Goal: Information Seeking & Learning: Learn about a topic

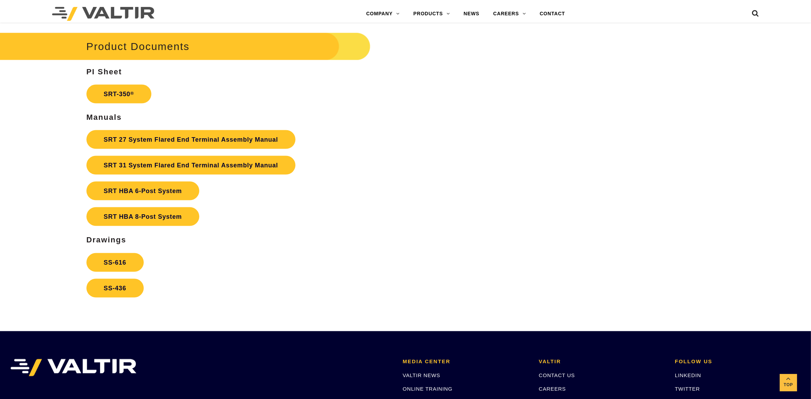
scroll to position [1312, 0]
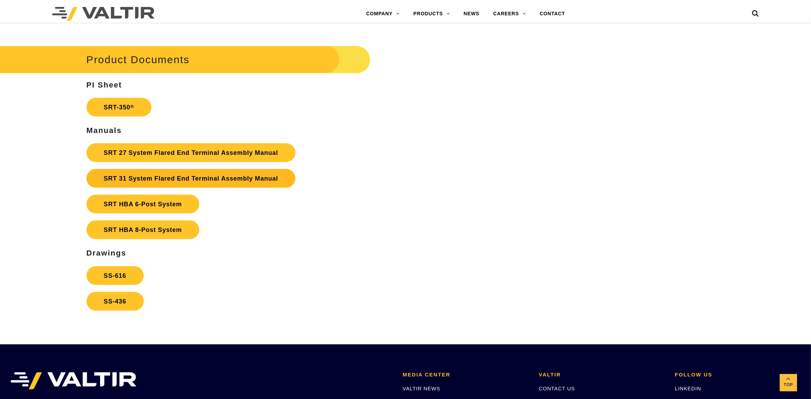
click at [188, 179] on link "SRT 31 System Flared End Terminal Assembly Manual" at bounding box center [190, 178] width 209 height 19
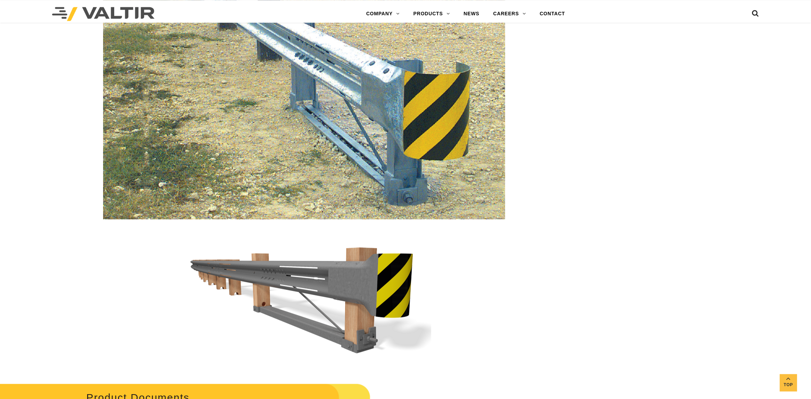
scroll to position [920, 0]
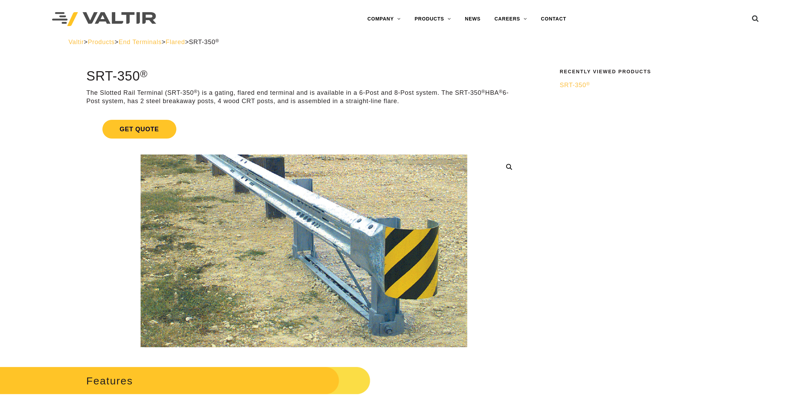
click at [227, 119] on link "Get Quote" at bounding box center [303, 128] width 435 height 35
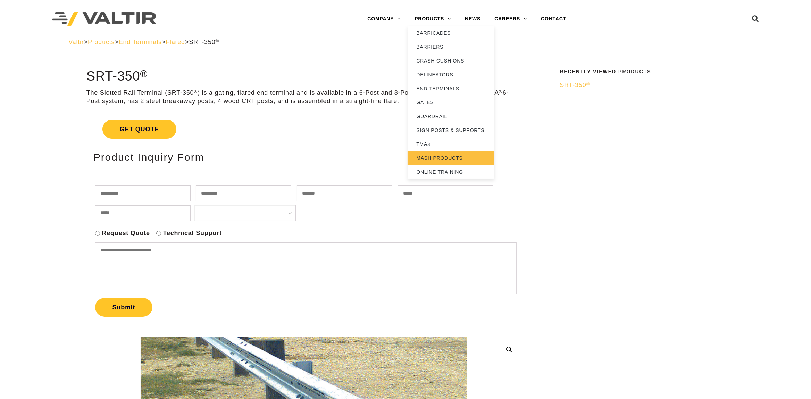
click at [430, 153] on link "MASH PRODUCTS" at bounding box center [450, 158] width 87 height 14
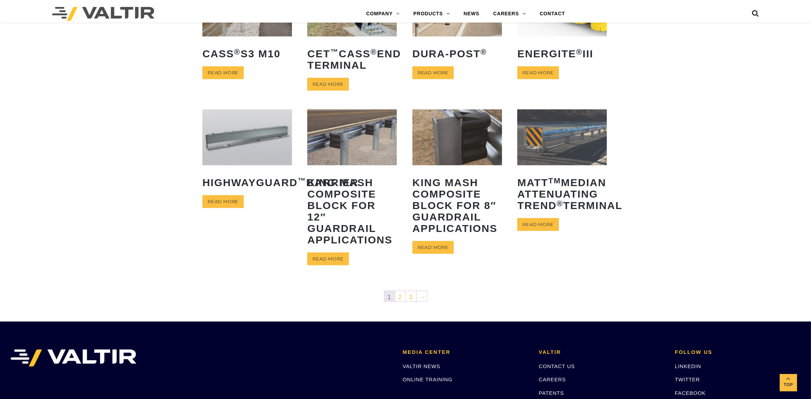
scroll to position [219, 0]
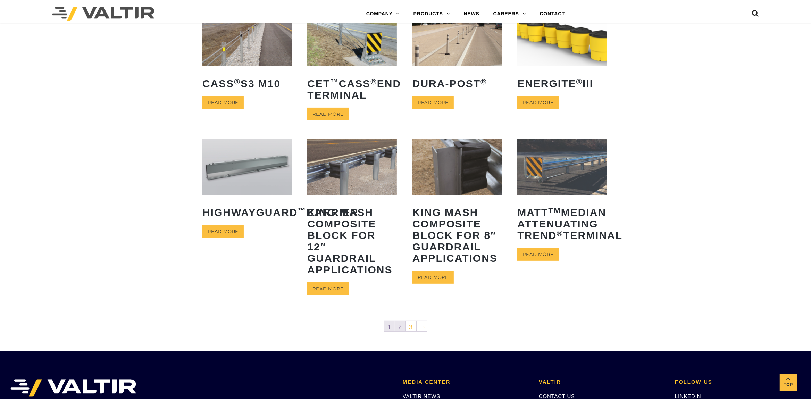
click at [399, 328] on link "2" at bounding box center [400, 326] width 10 height 10
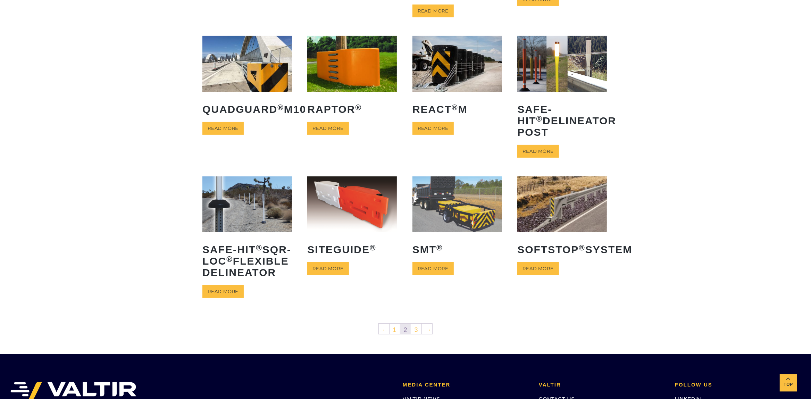
scroll to position [182, 0]
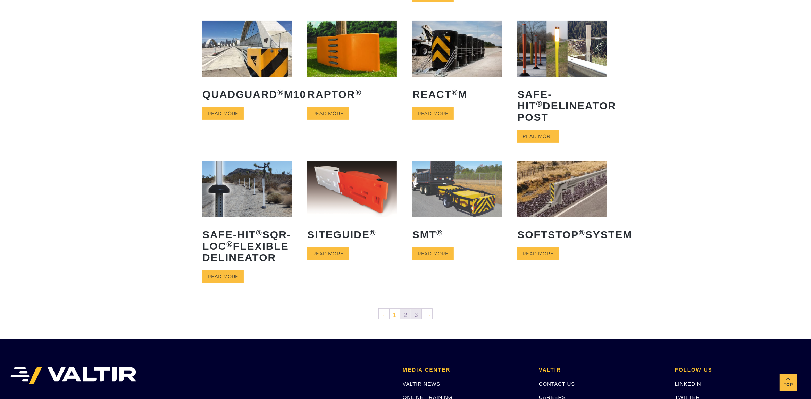
click at [419, 319] on link "3" at bounding box center [416, 313] width 10 height 10
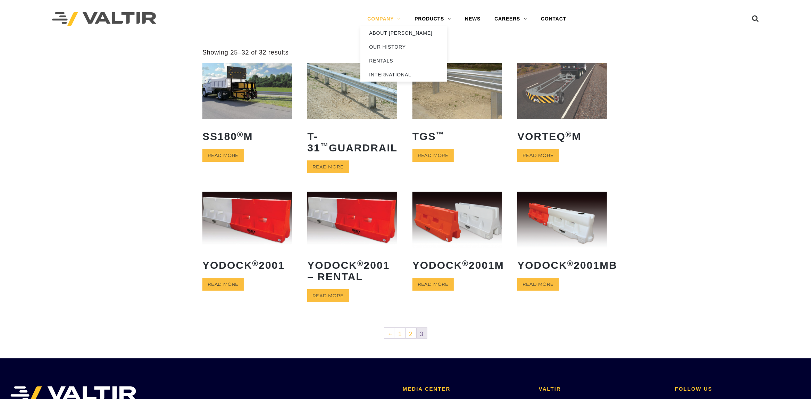
click at [386, 22] on link "COMPANY" at bounding box center [383, 19] width 47 height 14
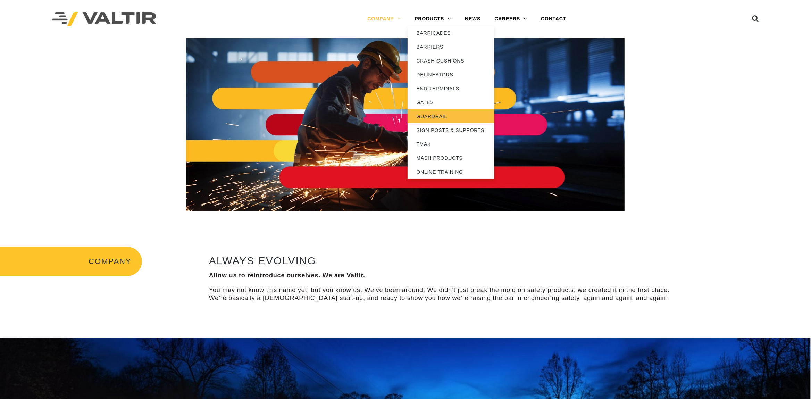
click at [442, 118] on link "GUARDRAIL" at bounding box center [450, 116] width 87 height 14
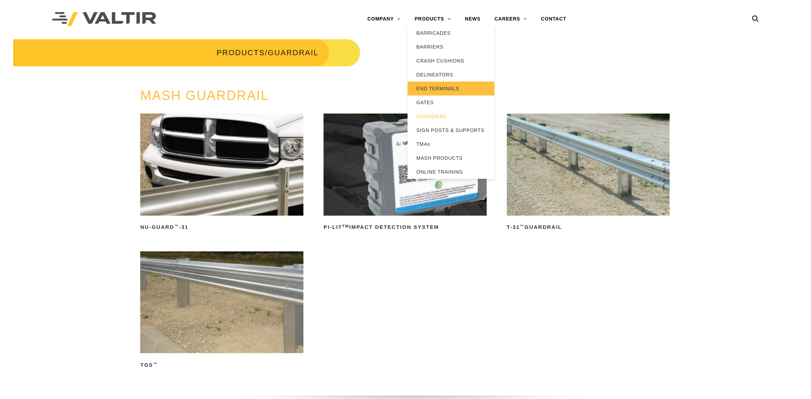
click at [442, 83] on link "END TERMINALS" at bounding box center [450, 89] width 87 height 14
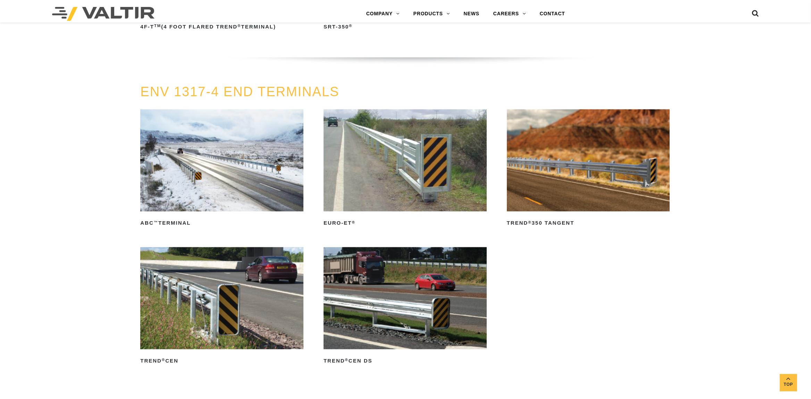
scroll to position [890, 0]
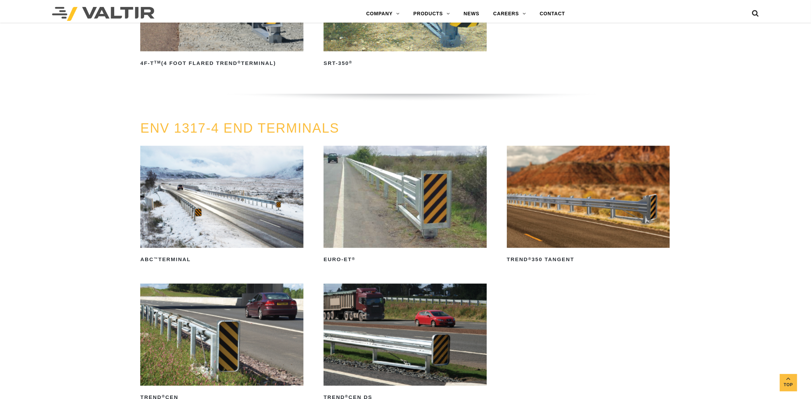
click at [99, 195] on div "ENV 1317-4 END TERMINALS ABC ™ Terminal Read more Euro-ET ® Read more TREND ® 3…" at bounding box center [405, 274] width 811 height 307
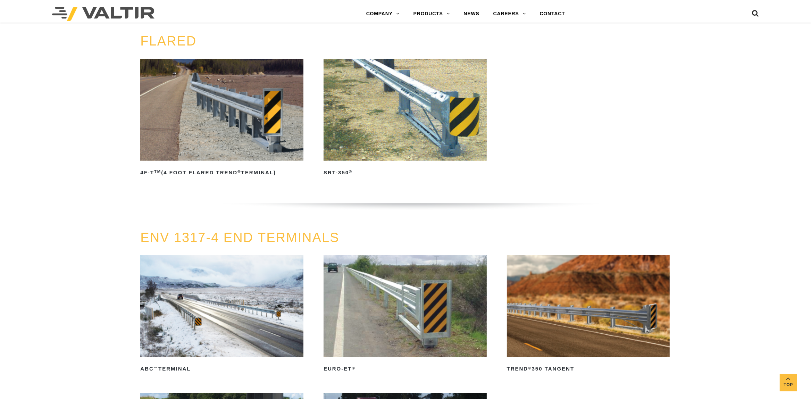
scroll to position [599, 0]
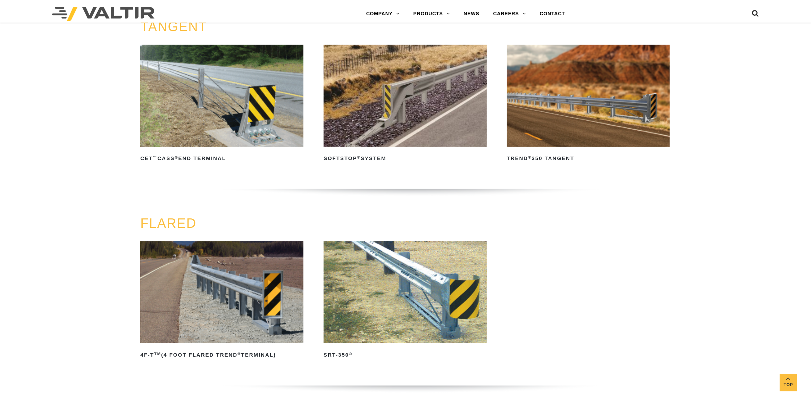
click at [54, 205] on div "TANGENT CET ™ CASS ® End Terminal Read more SoftStop ® System Read more TREND ®…" at bounding box center [405, 118] width 811 height 196
click at [402, 321] on img at bounding box center [404, 292] width 163 height 102
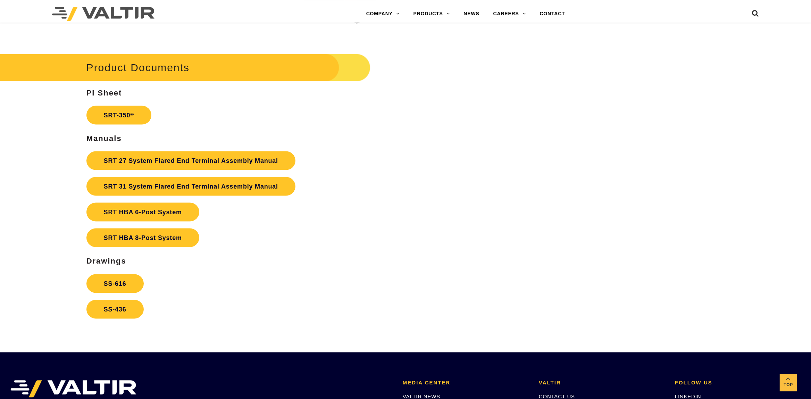
scroll to position [1312, 0]
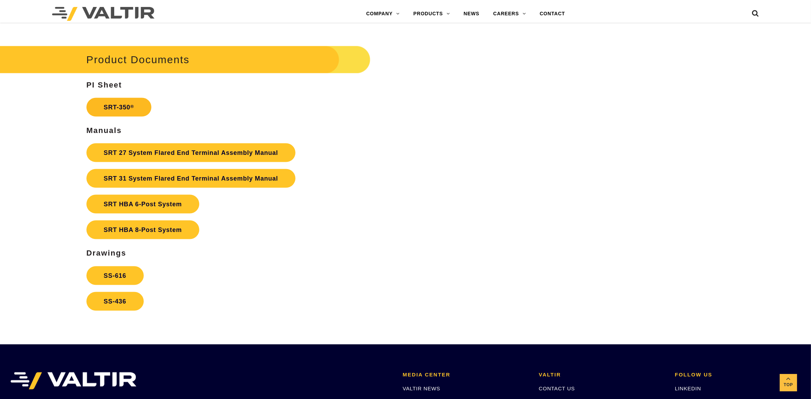
click at [106, 105] on link "SRT-350 ®" at bounding box center [118, 107] width 65 height 19
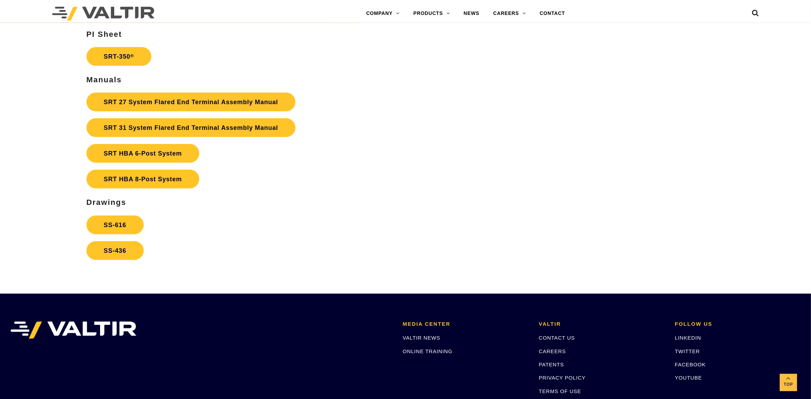
scroll to position [1357, 0]
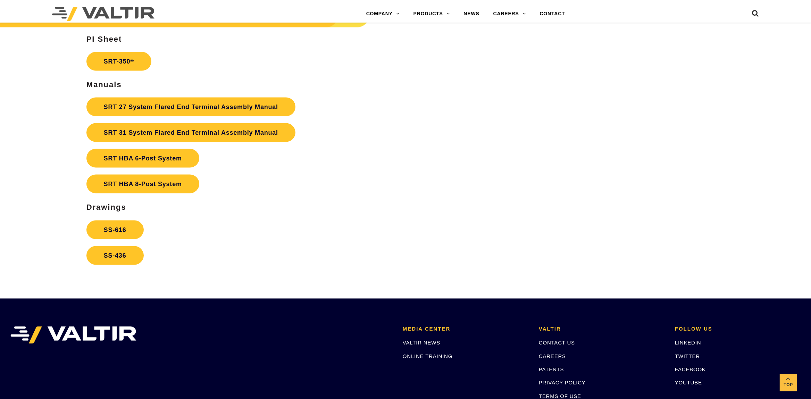
click at [322, 200] on div "Product Documents PI Sheet SRT-350 ® Manuals SRT 27 System Flared End Terminal …" at bounding box center [303, 133] width 435 height 271
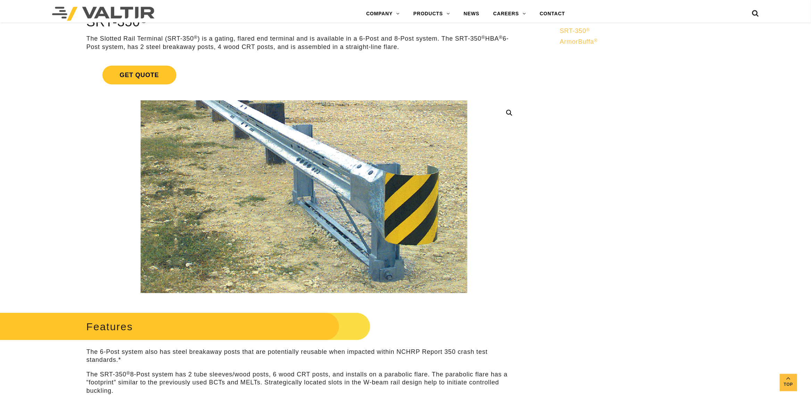
scroll to position [0, 0]
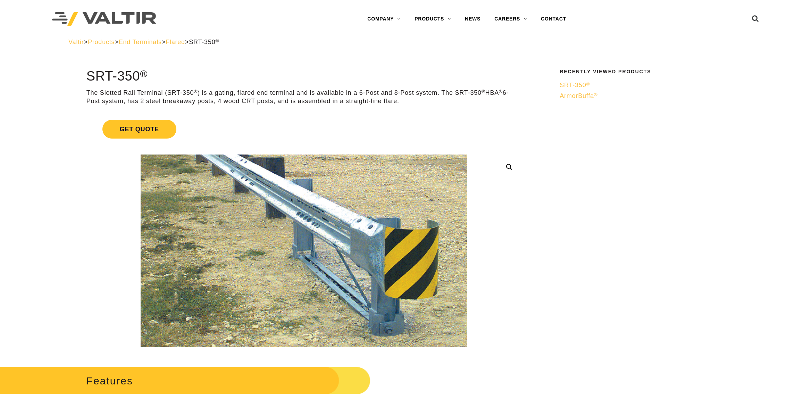
click at [219, 182] on img at bounding box center [304, 250] width 326 height 193
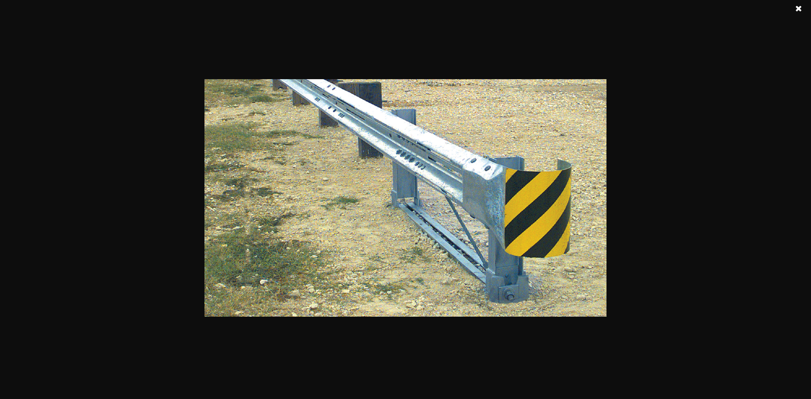
click at [740, 209] on div at bounding box center [405, 199] width 811 height 399
click at [801, 7] on link at bounding box center [798, 8] width 17 height 17
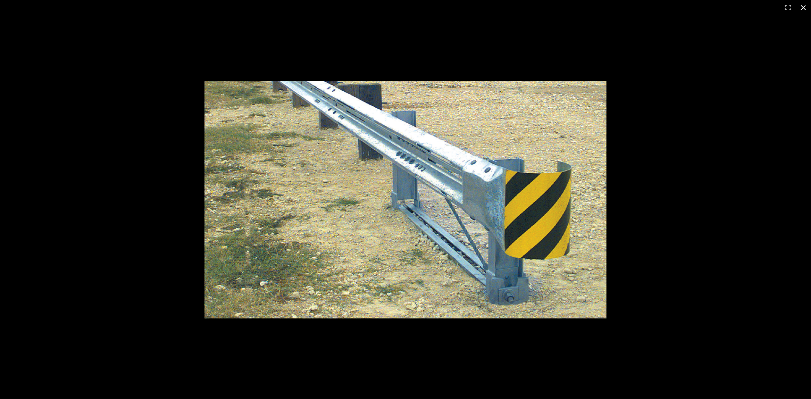
click at [803, 9] on button "Close (Esc)" at bounding box center [802, 7] width 15 height 15
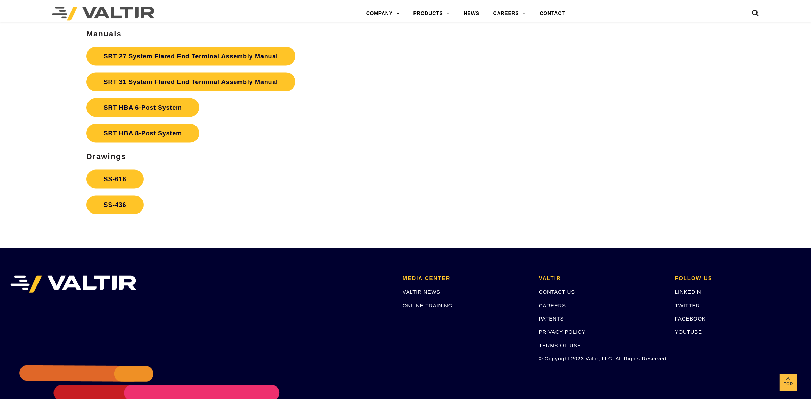
scroll to position [1321, 0]
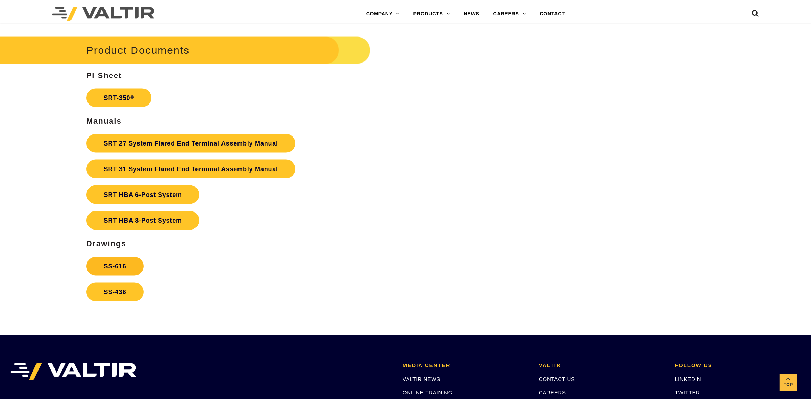
click at [132, 263] on link "SS-616" at bounding box center [114, 266] width 57 height 19
